Goal: Task Accomplishment & Management: Complete application form

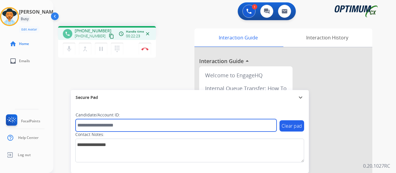
paste input "*******"
type input "*******"
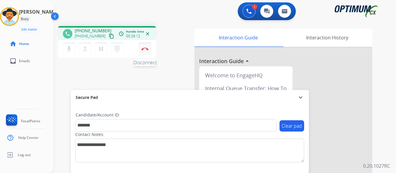
click at [145, 50] on img at bounding box center [145, 48] width 7 height 3
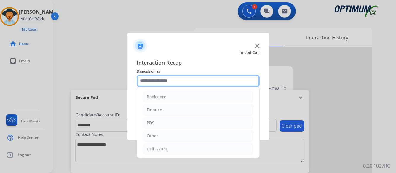
click at [198, 75] on input "text" at bounding box center [198, 81] width 123 height 12
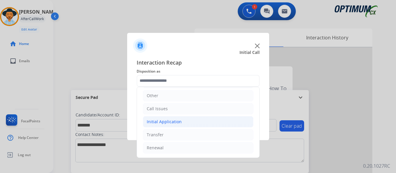
click at [169, 121] on div "Initial Application" at bounding box center [164, 122] width 35 height 6
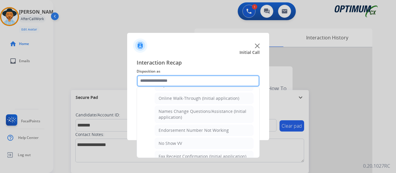
scroll to position [129, 0]
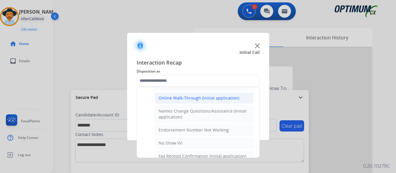
click at [193, 97] on div "Online Walk-Through (Initial application)" at bounding box center [199, 98] width 81 height 6
type input "**********"
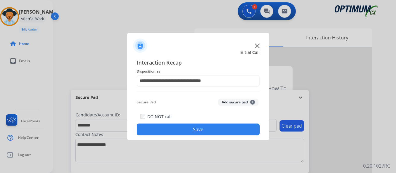
click at [202, 131] on button "Save" at bounding box center [198, 130] width 123 height 12
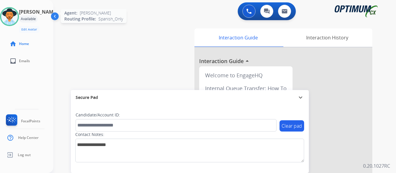
click at [17, 17] on img at bounding box center [9, 16] width 17 height 17
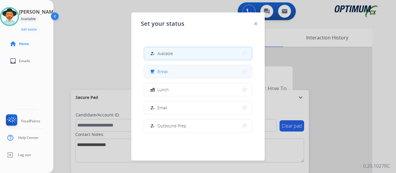
click at [207, 71] on button "free_breakfast Break" at bounding box center [198, 71] width 108 height 13
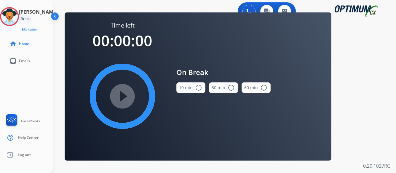
drag, startPoint x: 200, startPoint y: 86, endPoint x: 196, endPoint y: 87, distance: 3.3
click at [200, 86] on mat-icon "radio_button_unchecked" at bounding box center [198, 87] width 7 height 7
click at [124, 98] on mat-icon "play_circle_filled" at bounding box center [122, 96] width 7 height 7
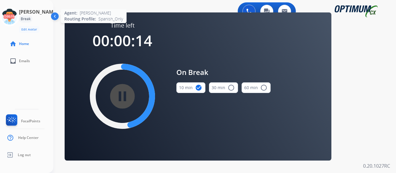
click at [17, 18] on icon at bounding box center [9, 16] width 19 height 19
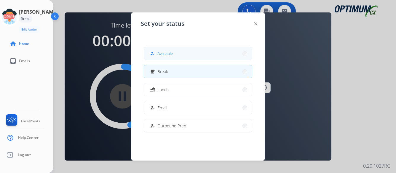
click at [194, 55] on button "how_to_reg Available" at bounding box center [198, 53] width 108 height 13
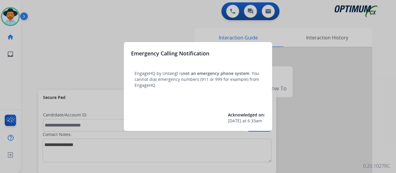
click at [332, 77] on div at bounding box center [198, 86] width 396 height 173
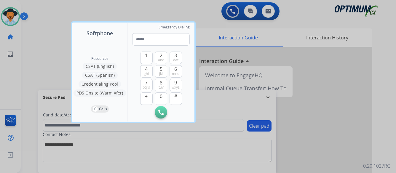
click at [332, 77] on div at bounding box center [198, 86] width 396 height 173
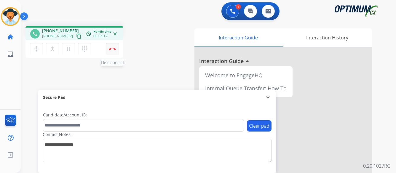
click at [112, 47] on button "Disconnect" at bounding box center [112, 49] width 12 height 12
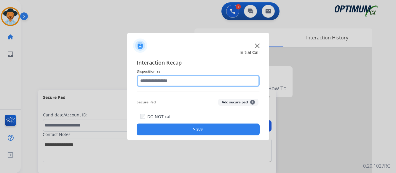
click at [201, 79] on input "text" at bounding box center [198, 81] width 123 height 12
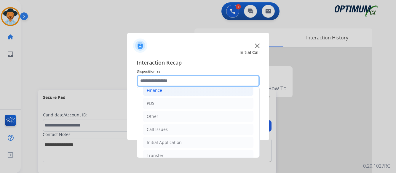
scroll to position [40, 0]
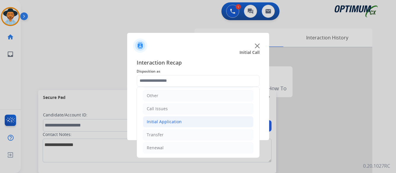
click at [165, 120] on div "Initial Application" at bounding box center [164, 122] width 35 height 6
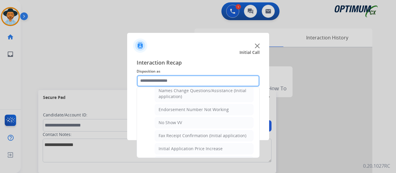
scroll to position [159, 0]
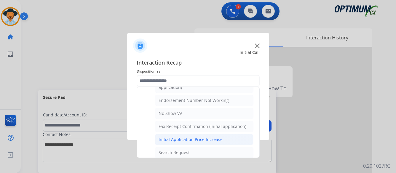
click at [186, 139] on div "Initial Application Price Increase" at bounding box center [191, 140] width 64 height 6
type input "**********"
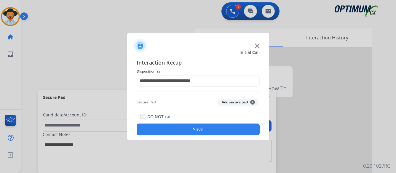
click at [201, 129] on button "Save" at bounding box center [198, 130] width 123 height 12
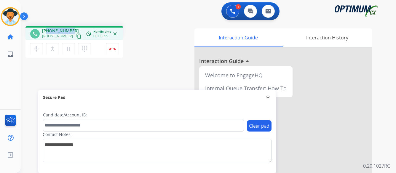
drag, startPoint x: 46, startPoint y: 31, endPoint x: 74, endPoint y: 28, distance: 27.8
click at [74, 28] on div "[PHONE_NUMBER] [PHONE_NUMBER] content_copy" at bounding box center [62, 34] width 40 height 12
copy span "5038844038"
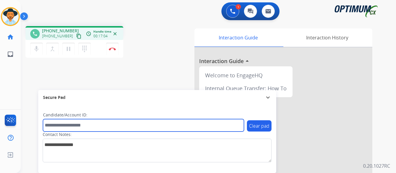
paste input "*******"
type input "*******"
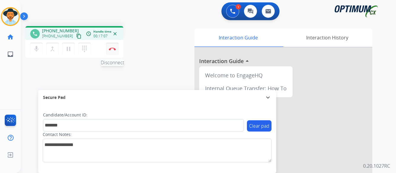
click at [113, 48] on img at bounding box center [112, 48] width 7 height 3
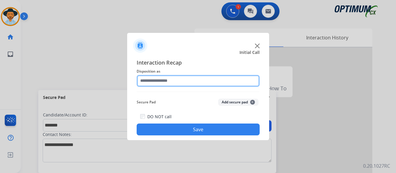
click at [183, 79] on input "text" at bounding box center [198, 81] width 123 height 12
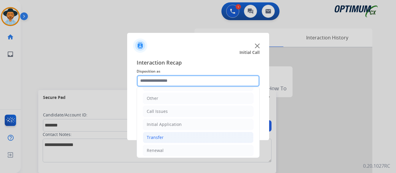
scroll to position [40, 0]
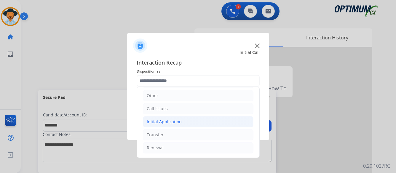
click at [173, 121] on div "Initial Application" at bounding box center [164, 122] width 35 height 6
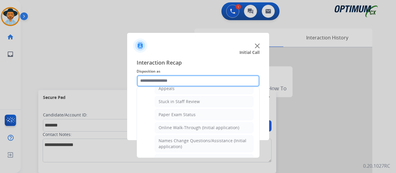
scroll to position [129, 0]
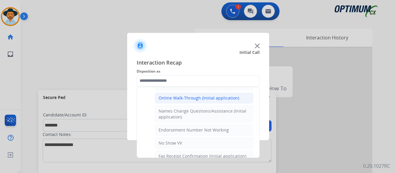
click at [178, 98] on div "Online Walk-Through (Initial application)" at bounding box center [199, 98] width 81 height 6
type input "**********"
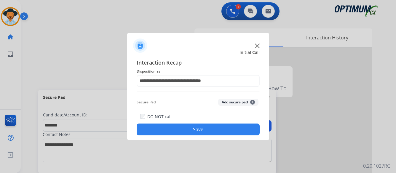
click at [195, 128] on button "Save" at bounding box center [198, 130] width 123 height 12
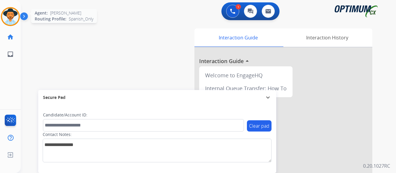
click at [13, 19] on img at bounding box center [10, 16] width 17 height 17
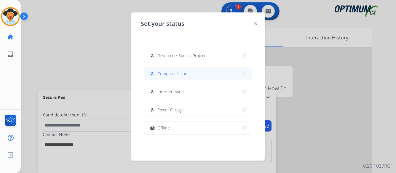
scroll to position [148, 0]
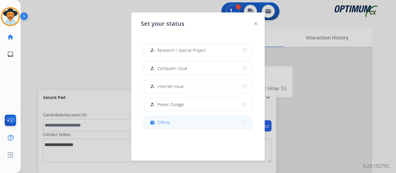
click at [179, 124] on button "work_off Offline" at bounding box center [198, 122] width 108 height 13
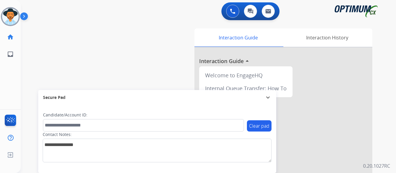
click at [23, 15] on img at bounding box center [25, 17] width 10 height 11
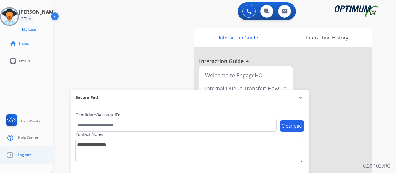
click at [24, 155] on span "Log out" at bounding box center [24, 155] width 13 height 5
